Goal: Navigation & Orientation: Find specific page/section

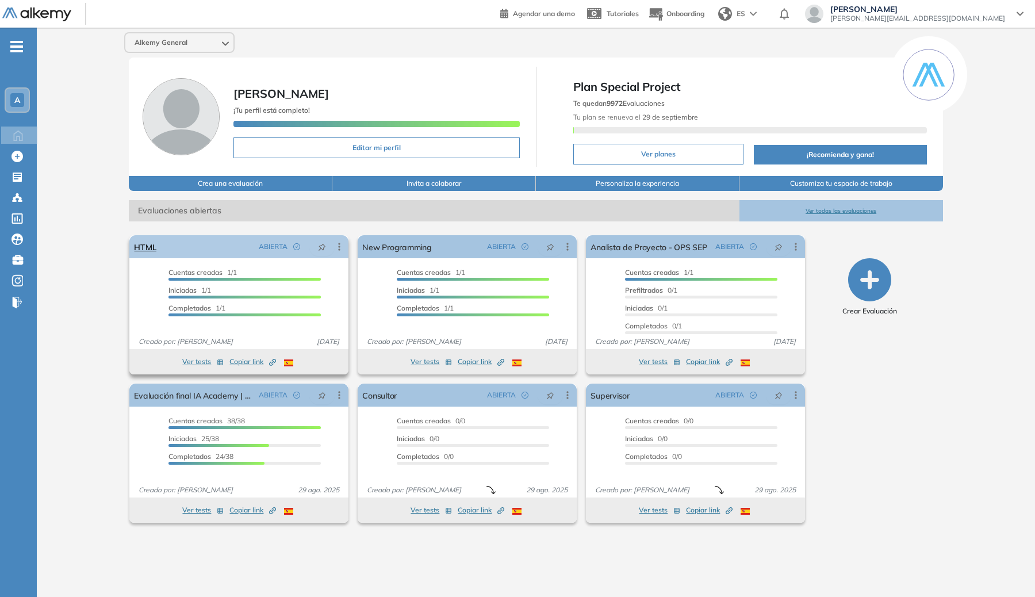
click at [210, 250] on div "HTML ABIERTA Editar Los siguientes tests ya no están disponibles o tienen una n…" at bounding box center [238, 246] width 219 height 23
click at [128, 242] on div "El proctoring será activado ¡Importante!: Los usuarios que ya realizaron la eva…" at bounding box center [239, 305] width 228 height 148
drag, startPoint x: 167, startPoint y: 250, endPoint x: 157, endPoint y: 244, distance: 11.6
click at [164, 249] on div "HTML ABIERTA Editar Los siguientes tests ya no están disponibles o tienen una n…" at bounding box center [238, 246] width 219 height 23
click at [156, 243] on link "HTML" at bounding box center [145, 246] width 22 height 23
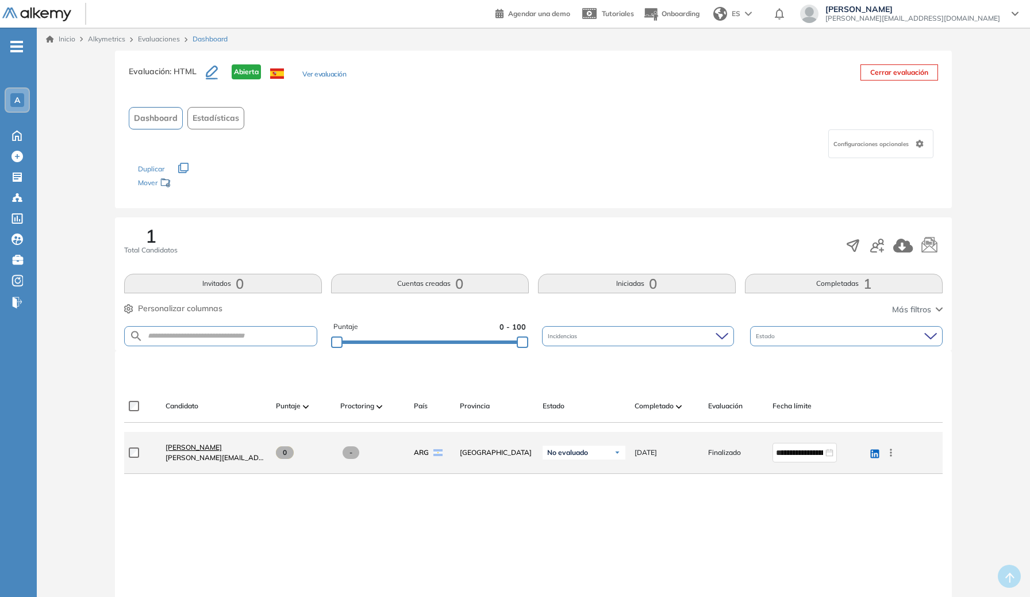
click at [199, 447] on span "[PERSON_NAME]" at bounding box center [194, 447] width 56 height 9
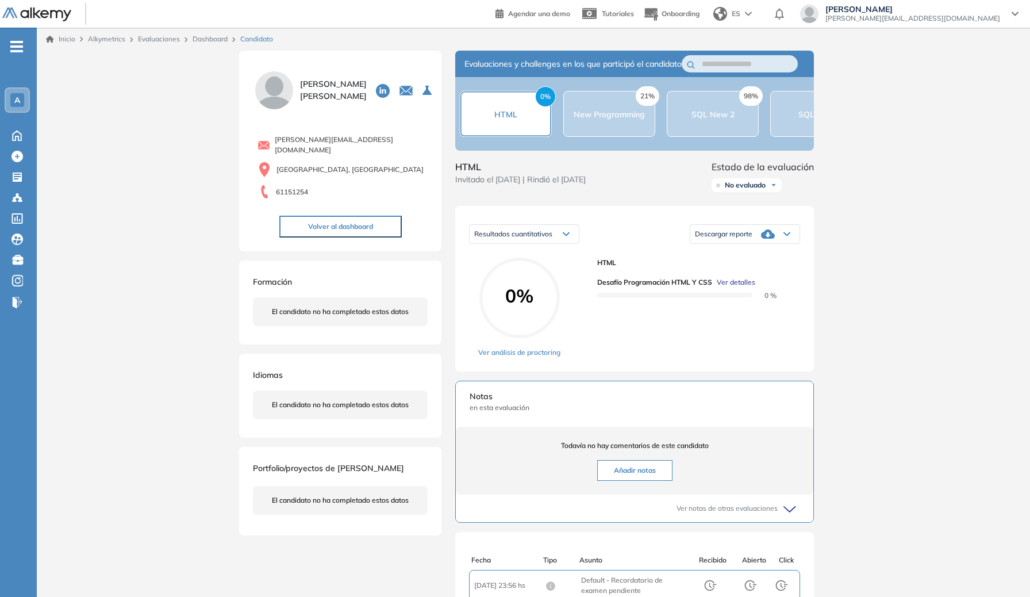
drag, startPoint x: 459, startPoint y: 191, endPoint x: 635, endPoint y: 201, distance: 176.7
click at [635, 197] on div "HTML Invitado el [DATE] | Rindió el [DATE] Estado de la evaluación No evaluado …" at bounding box center [634, 178] width 359 height 37
click at [333, 113] on div "[PERSON_NAME] 0 . Analista de Proyecto - OPS [DATE] . HTML 2 . New Programming …" at bounding box center [340, 150] width 175 height 173
drag, startPoint x: 302, startPoint y: 90, endPoint x: 275, endPoint y: 99, distance: 28.4
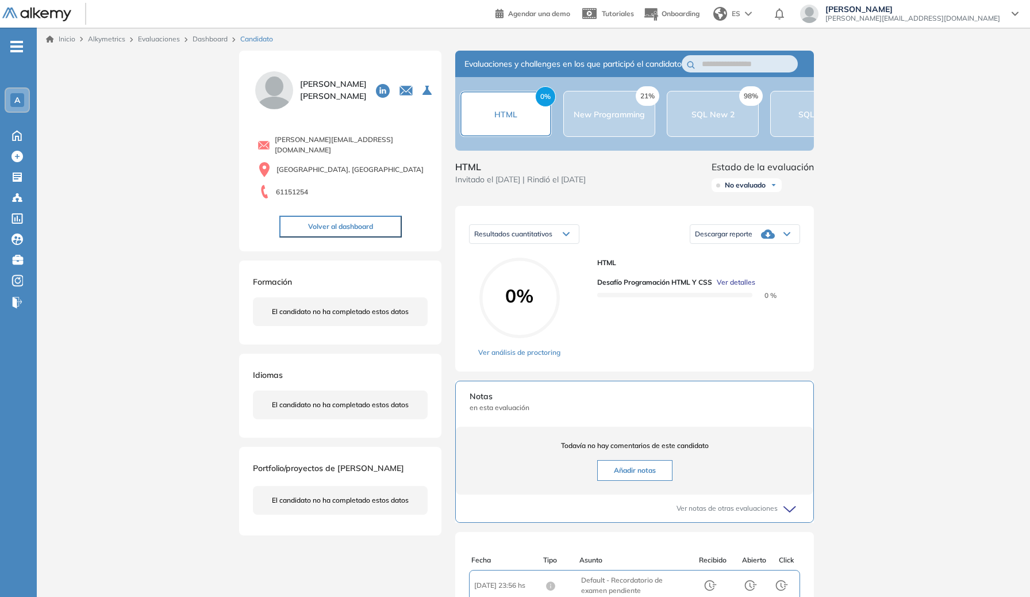
click at [301, 91] on span "[PERSON_NAME]" at bounding box center [333, 90] width 67 height 24
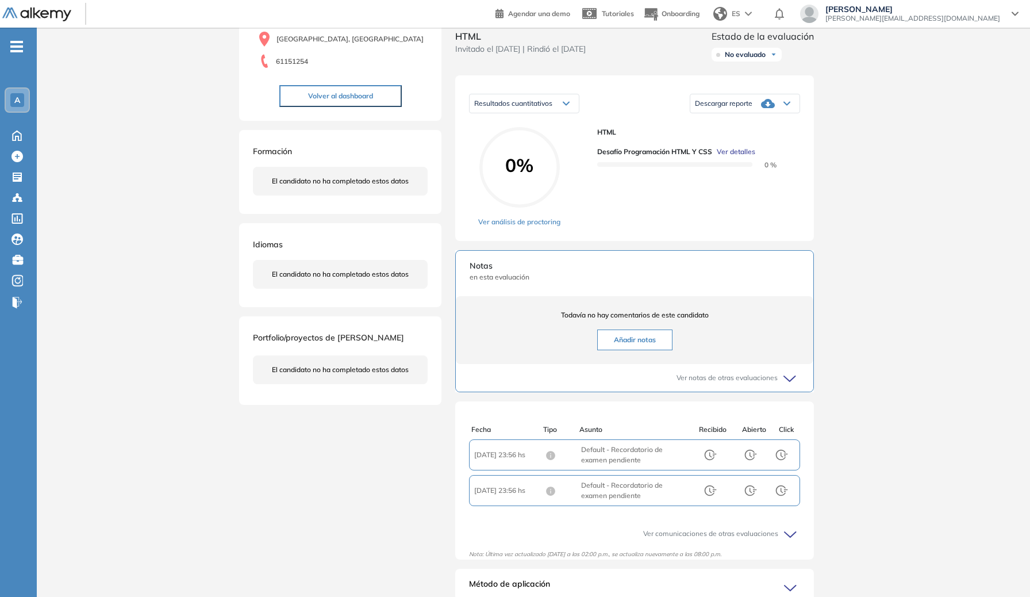
scroll to position [187, 0]
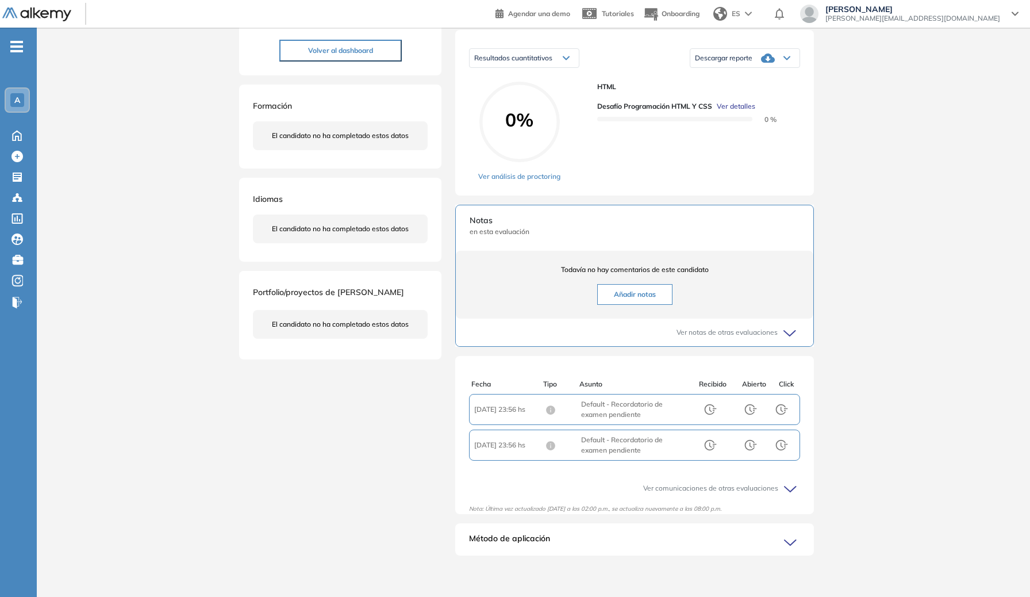
click at [22, 50] on span "-" at bounding box center [16, 45] width 13 height 9
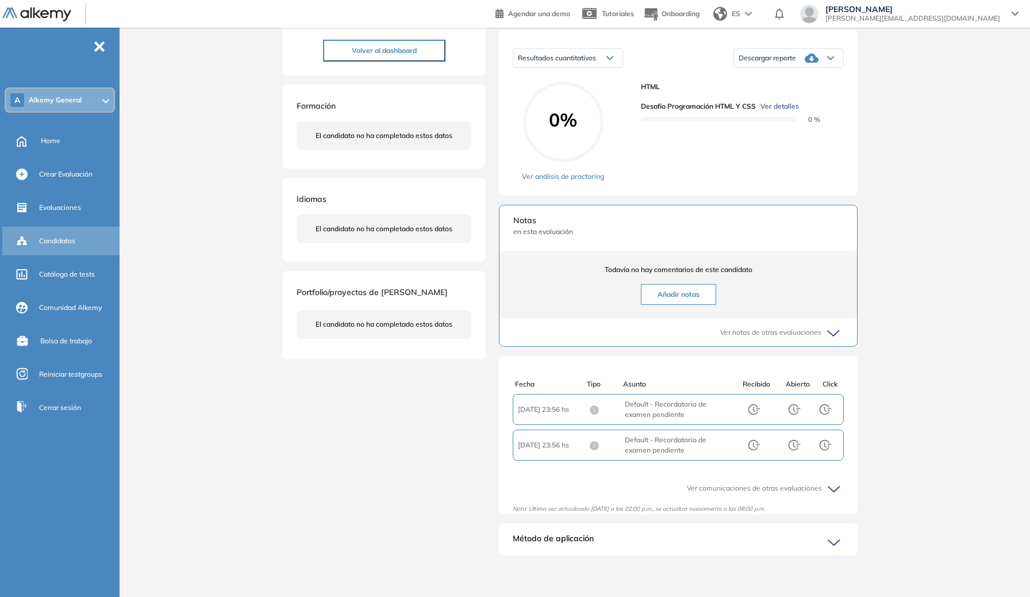
click at [63, 237] on span "Candidatos" at bounding box center [57, 241] width 36 height 10
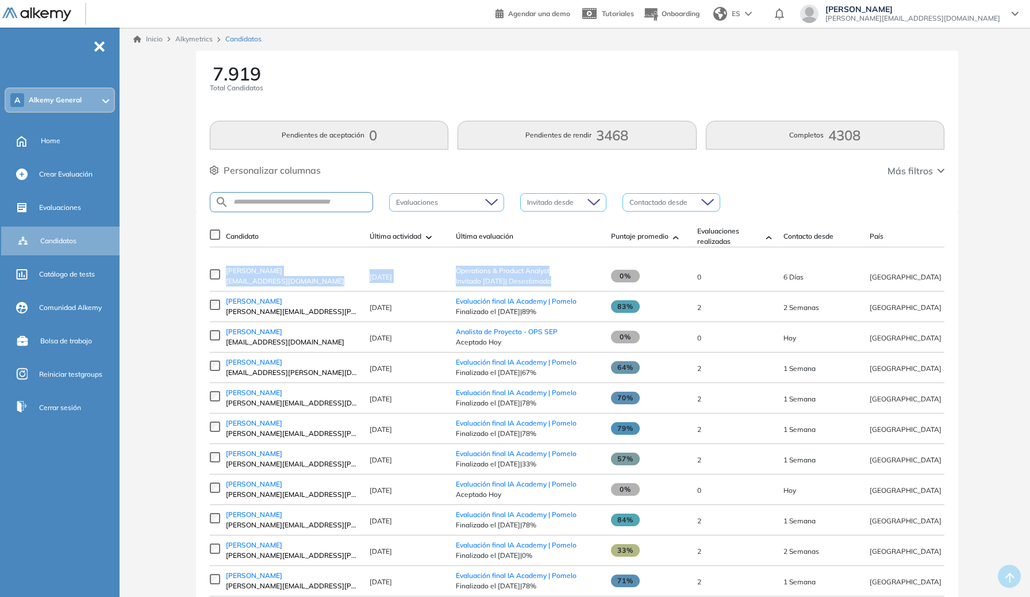
drag, startPoint x: 437, startPoint y: 260, endPoint x: 619, endPoint y: 267, distance: 181.2
click at [619, 267] on div "Candidato Última actividad Última evaluación Último correo Puntaje promedio Eva…" at bounding box center [577, 548] width 735 height 644
click at [926, 177] on div "Personalizar columnas Personalizar columnas Candidato Fijar columna Última acti…" at bounding box center [577, 170] width 735 height 15
click at [929, 174] on span "Más filtros" at bounding box center [910, 171] width 45 height 14
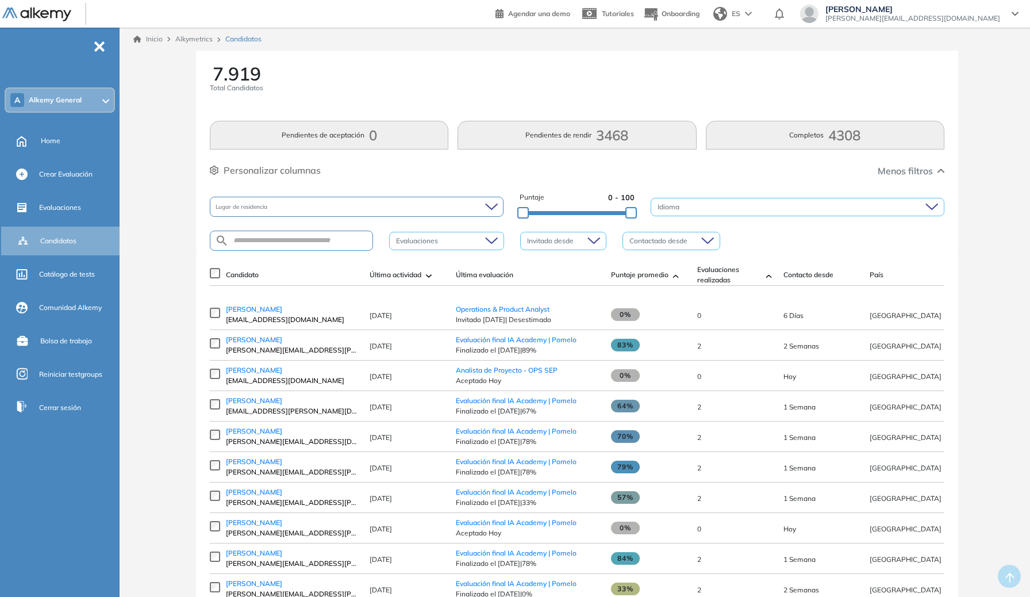
click at [283, 171] on span "Personalizar columnas" at bounding box center [272, 170] width 97 height 14
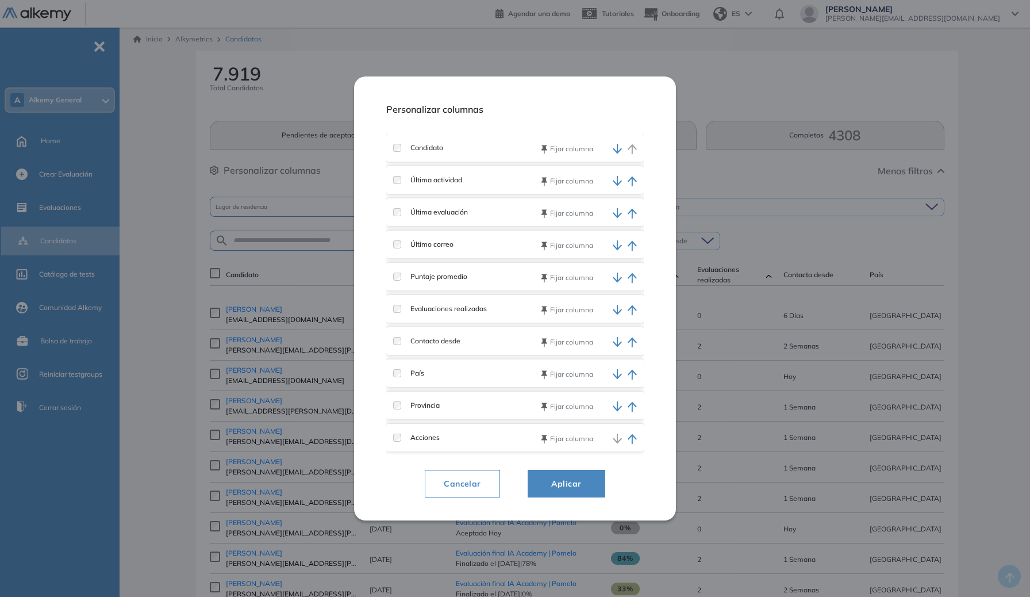
click at [581, 485] on span "Aplicar" at bounding box center [566, 484] width 49 height 14
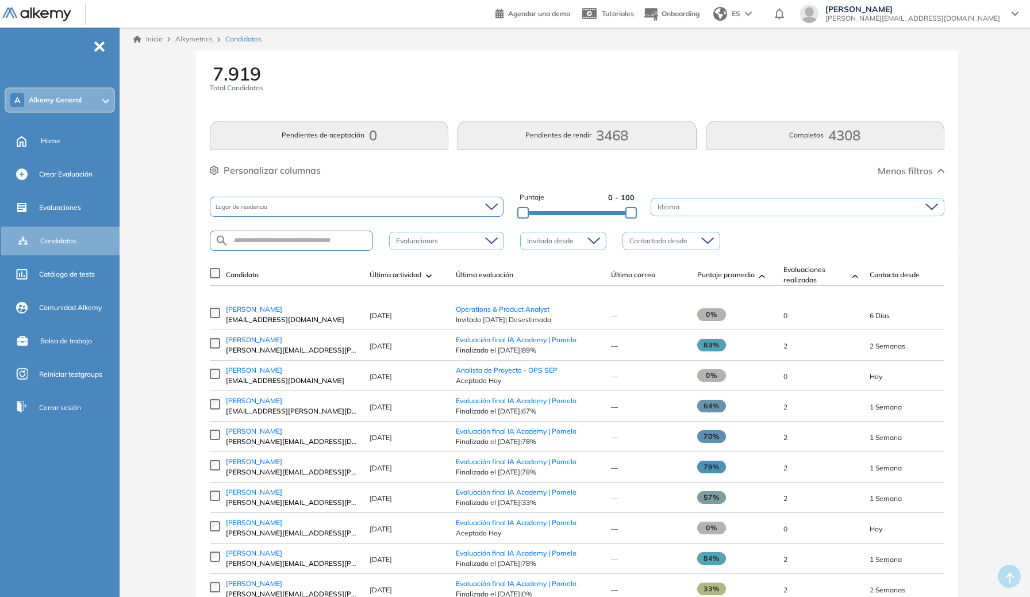
scroll to position [0, 264]
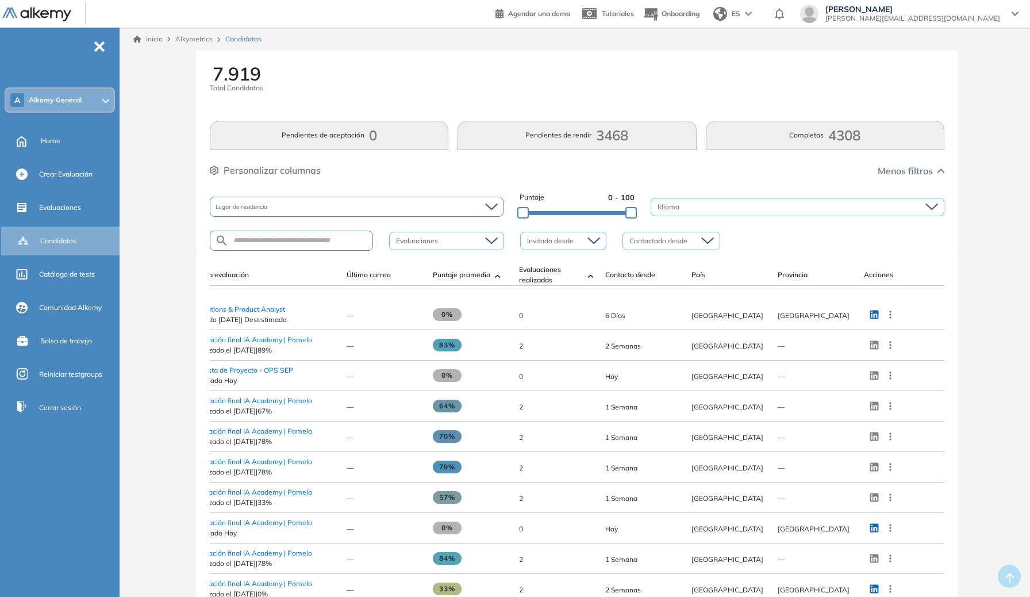
click at [890, 320] on icon at bounding box center [890, 314] width 11 height 11
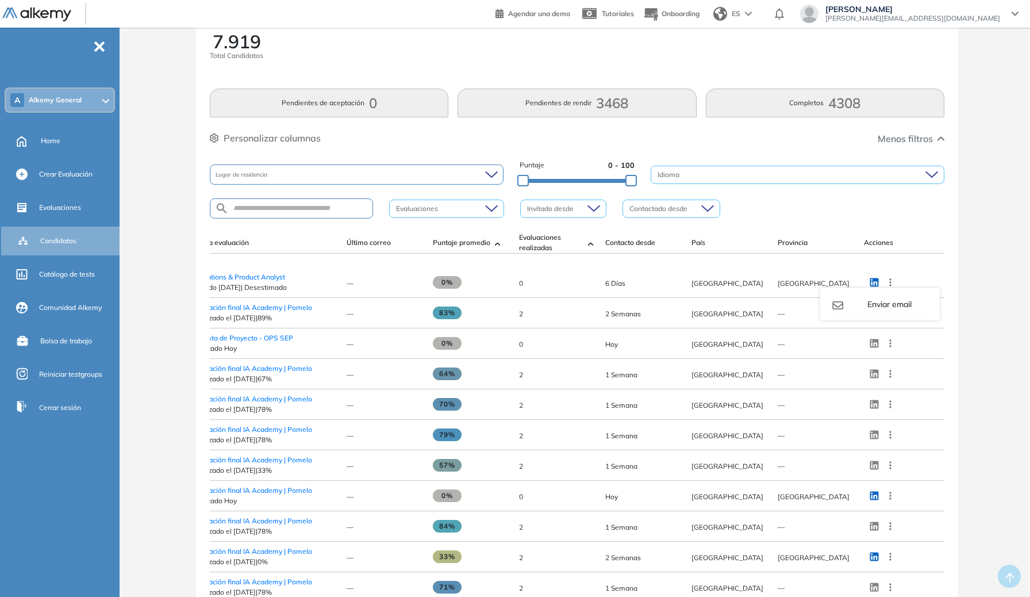
scroll to position [40, 0]
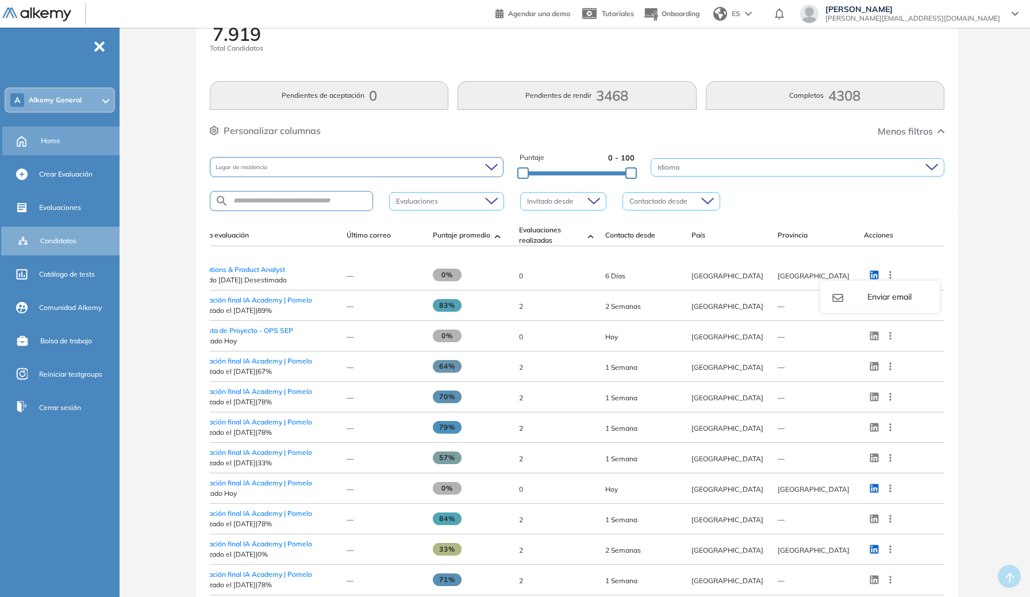
drag, startPoint x: 123, startPoint y: 150, endPoint x: 110, endPoint y: 147, distance: 13.7
click at [123, 150] on div "General Training Alkemy Perfil Todos los espacios A Alkemy General Home Alkymet…" at bounding box center [515, 435] width 1030 height 950
click at [85, 141] on div "Home" at bounding box center [79, 141] width 76 height 20
